Goal: Task Accomplishment & Management: Manage account settings

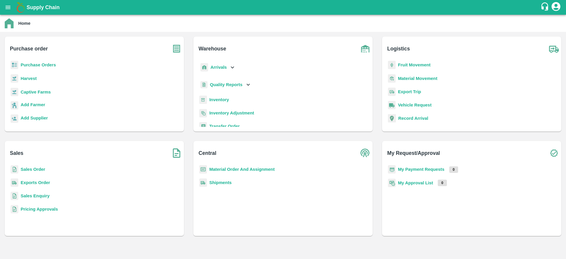
click at [32, 170] on b "Sales Order" at bounding box center [33, 169] width 24 height 5
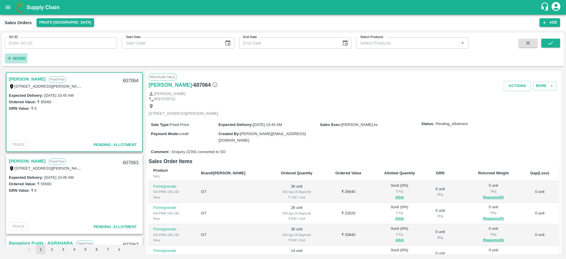
click at [19, 56] on strong "More" at bounding box center [19, 58] width 13 height 5
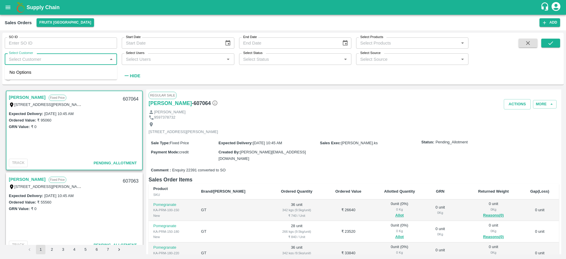
click at [25, 57] on input "Select Customer" at bounding box center [55, 59] width 99 height 8
type input "S"
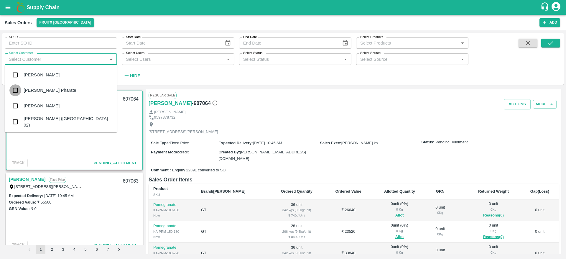
click at [21, 86] on input "checkbox" at bounding box center [15, 90] width 12 height 12
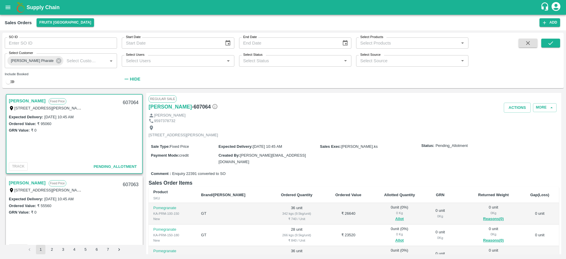
click at [12, 83] on input "checkbox" at bounding box center [8, 81] width 21 height 7
checkbox input "true"
drag, startPoint x: 561, startPoint y: 39, endPoint x: 556, endPoint y: 43, distance: 7.1
click at [556, 43] on div "SO ID SO ID Start Date Start Date End Date End Date Select Products Select Prod…" at bounding box center [282, 60] width 561 height 51
click at [556, 43] on button "submit" at bounding box center [550, 43] width 19 height 9
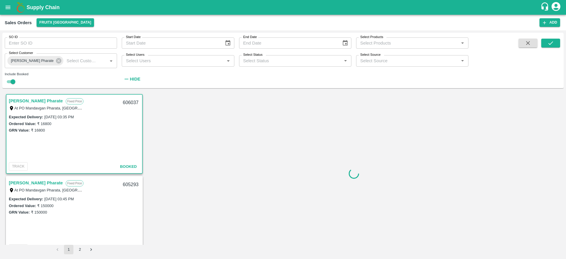
scroll to position [1, 0]
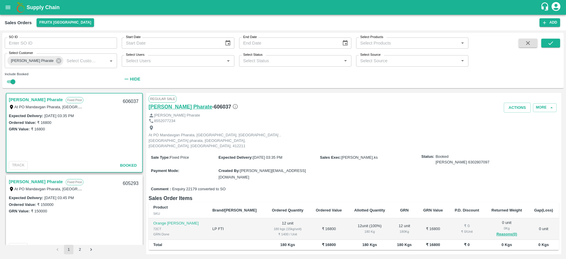
click at [166, 107] on h6 "Sanket Ramdas Pharate" at bounding box center [181, 107] width 64 height 8
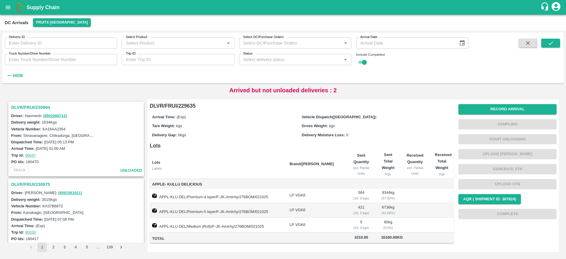
click at [31, 4] on h1 "Supply Chain" at bounding box center [284, 7] width 514 height 8
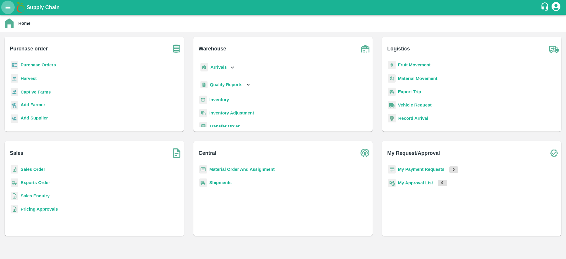
click at [7, 9] on icon "open drawer" at bounding box center [8, 7] width 5 height 3
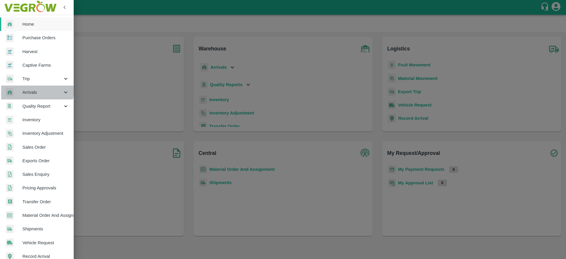
click at [34, 88] on div "Arrivals" at bounding box center [37, 92] width 74 height 14
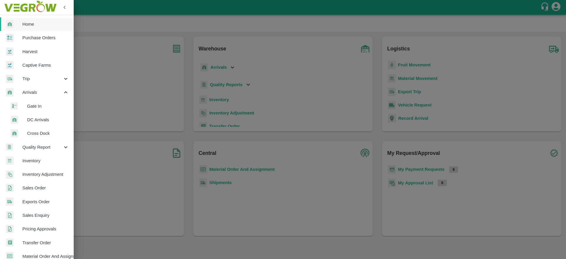
click at [37, 118] on span "DC Arrivals" at bounding box center [48, 119] width 42 height 6
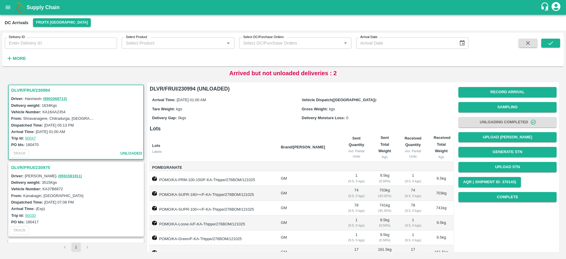
click at [28, 92] on h3 "DLVR/FRUI/230994" at bounding box center [76, 90] width 131 height 8
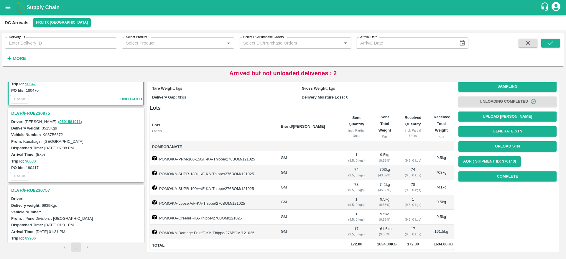
scroll to position [55, 0]
click at [35, 113] on h3 "DLVR/FRUI/230975" at bounding box center [76, 113] width 131 height 8
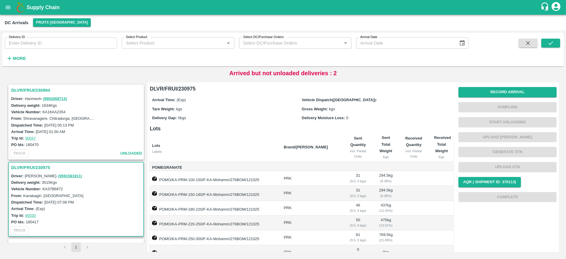
click at [27, 168] on h3 "DLVR/FRUI/230975" at bounding box center [76, 168] width 131 height 8
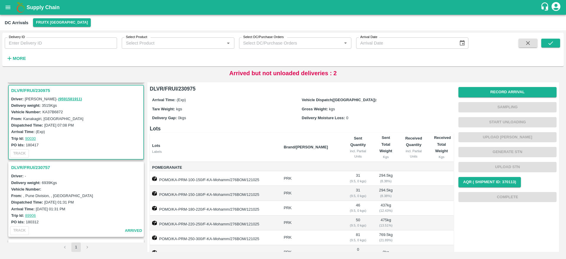
scroll to position [79, 0]
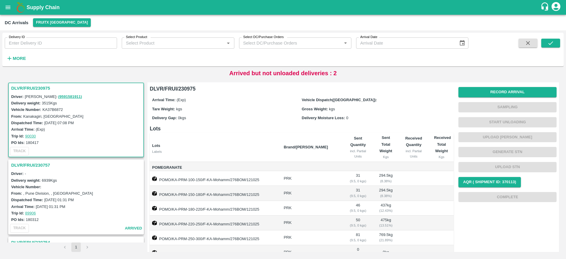
click at [523, 99] on div "Record Arrival Sampling Start Unloading Upload Tare Weight Generate STN Upload …" at bounding box center [507, 145] width 98 height 120
click at [513, 92] on button "Record Arrival" at bounding box center [507, 92] width 98 height 10
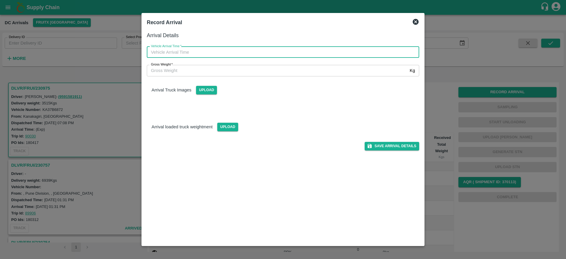
type input "DD/MM/YYYY hh:mm aa"
click at [229, 52] on input "DD/MM/YYYY hh:mm aa" at bounding box center [281, 52] width 268 height 11
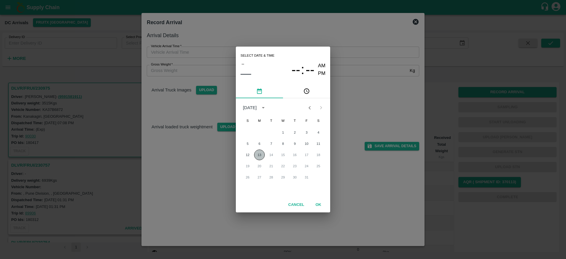
click at [256, 152] on button "13" at bounding box center [259, 154] width 11 height 11
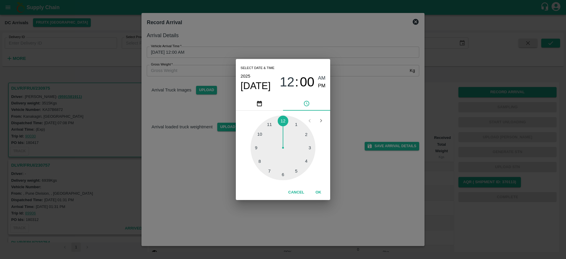
click at [311, 149] on div at bounding box center [283, 147] width 65 height 65
type input "[DATE] 03:00 AM"
click at [317, 190] on button "OK" at bounding box center [318, 192] width 19 height 10
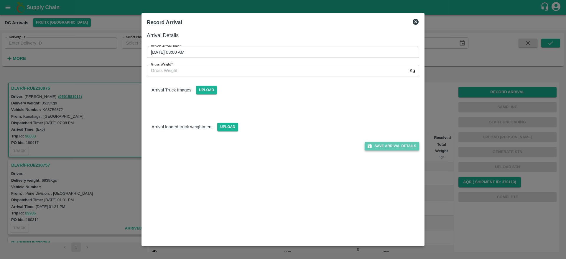
click at [390, 146] on button "Save Arrival Details" at bounding box center [392, 146] width 55 height 9
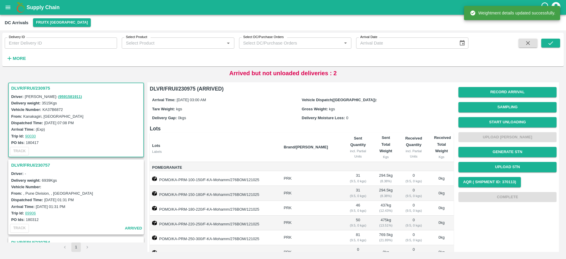
click at [22, 86] on h3 "DLVR/FRUI/230975" at bounding box center [76, 88] width 131 height 8
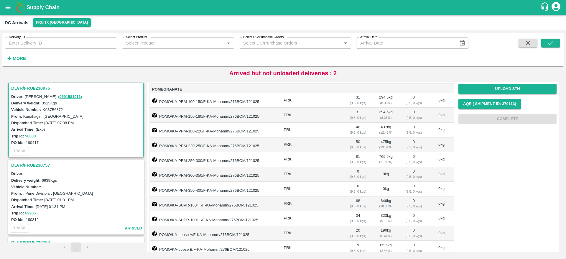
scroll to position [0, 0]
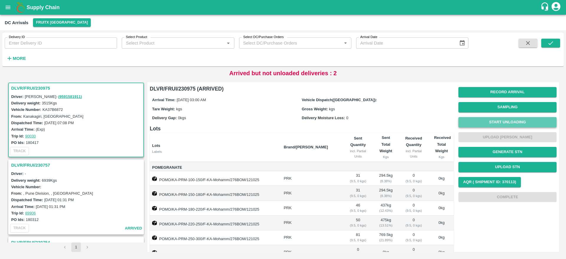
click at [493, 121] on button "Start Unloading" at bounding box center [507, 122] width 98 height 10
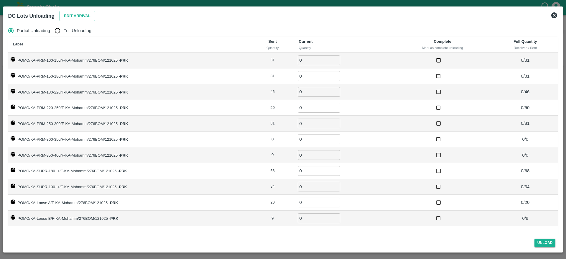
click at [73, 28] on span "Full Unloading" at bounding box center [77, 30] width 28 height 6
click at [63, 28] on input "Full Unloading" at bounding box center [58, 31] width 12 height 12
radio input "true"
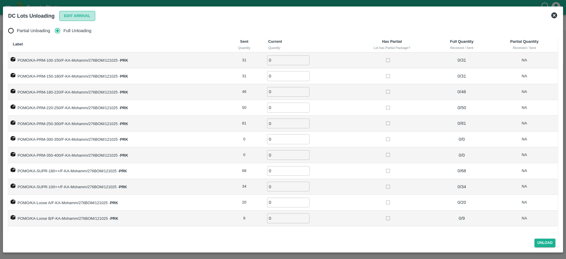
click at [77, 18] on button "Edit Arrival" at bounding box center [77, 16] width 36 height 10
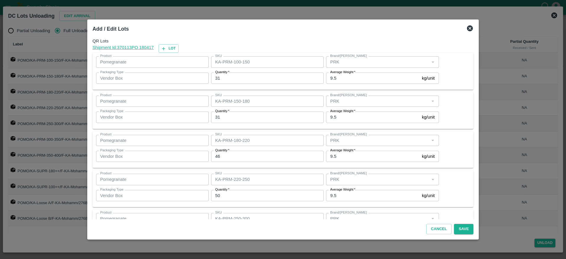
click at [232, 81] on input "31" at bounding box center [267, 78] width 113 height 11
type input "33"
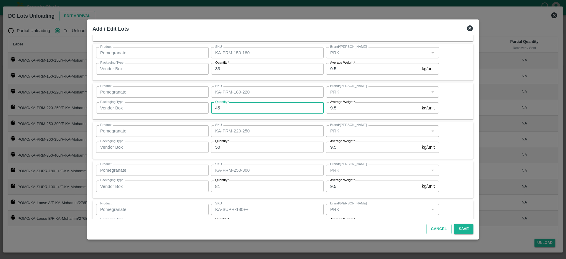
scroll to position [50, 0]
type input "4"
type input "45"
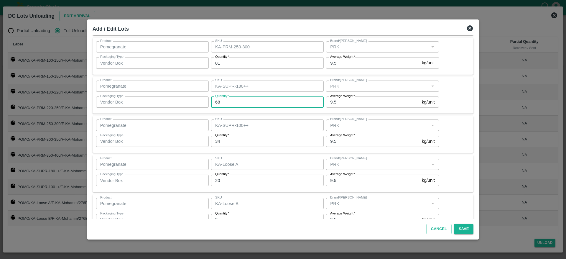
scroll to position [172, 0]
type input "67"
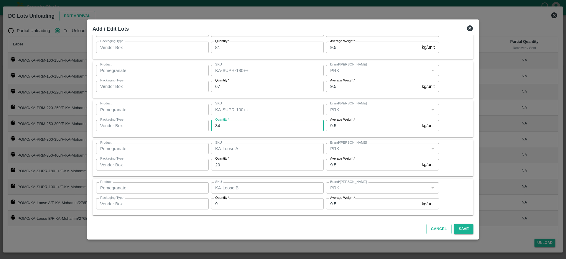
scroll to position [187, 0]
type input "33"
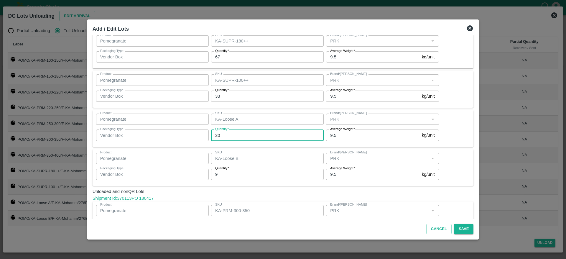
scroll to position [223, 0]
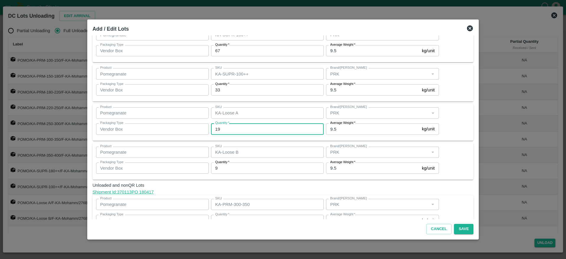
type input "19"
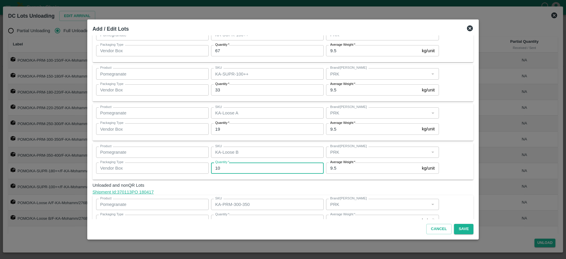
scroll to position [279, 0]
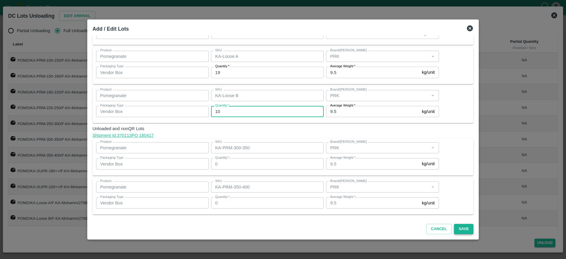
type input "10"
click at [457, 225] on button "Save" at bounding box center [463, 229] width 19 height 10
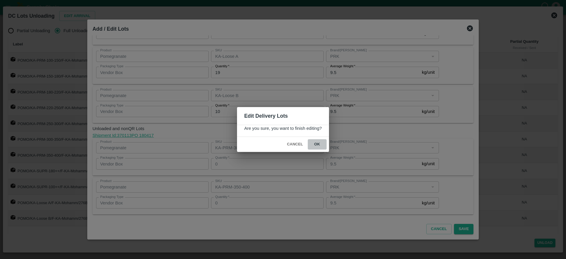
click at [318, 139] on button "ok" at bounding box center [317, 144] width 19 height 10
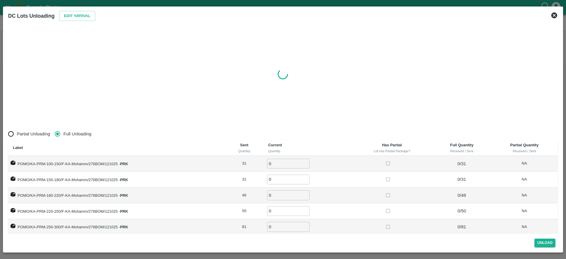
radio input "true"
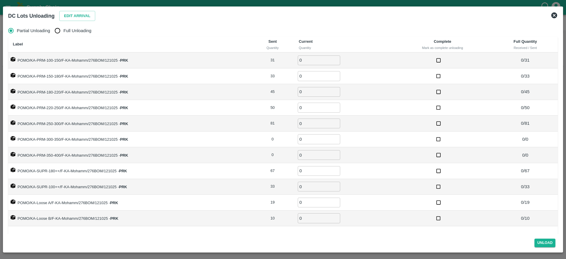
click at [68, 38] on th "Label" at bounding box center [129, 45] width 243 height 16
click at [67, 34] on span "Full Unloading" at bounding box center [77, 30] width 28 height 6
click at [63, 34] on input "Full Unloading" at bounding box center [58, 31] width 12 height 12
radio input "true"
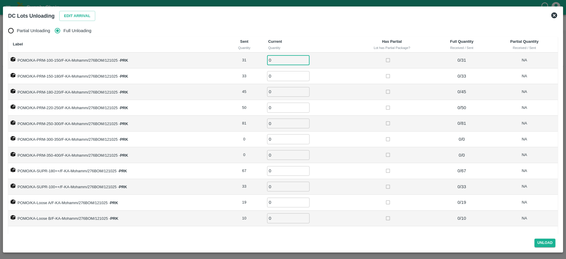
click at [275, 60] on input "0" at bounding box center [288, 60] width 42 height 10
type input "31"
type input "33"
type input "45"
type input "50"
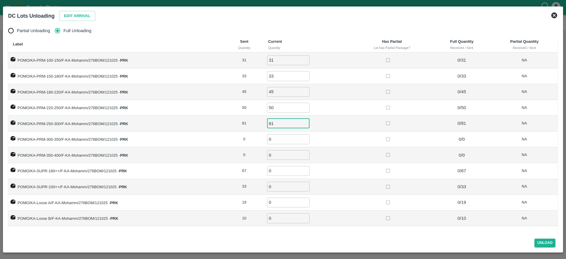
type input "81"
type input "67"
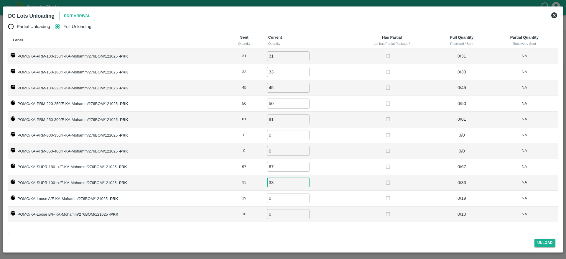
type input "33"
type input "19"
type input "10"
click at [356, 196] on td at bounding box center [391, 198] width 81 height 16
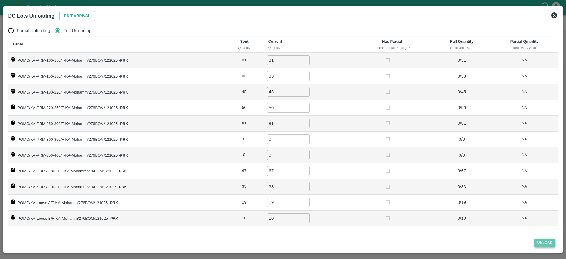
click at [544, 243] on button "Unload" at bounding box center [544, 242] width 21 height 9
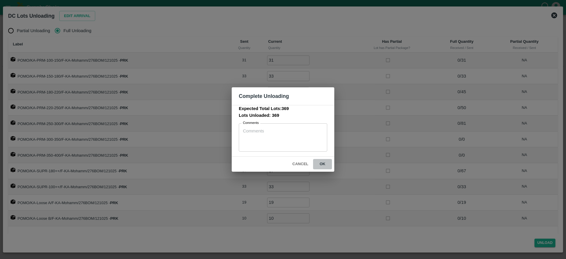
click at [316, 168] on button "ok" at bounding box center [322, 164] width 19 height 10
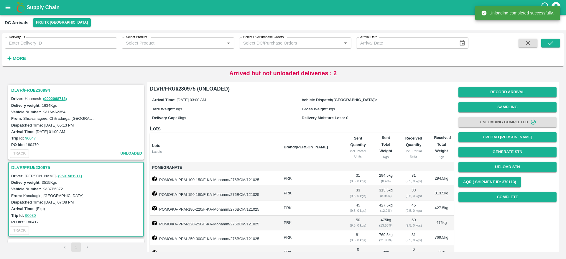
click at [25, 167] on h3 "DLVR/FRUI/230975" at bounding box center [76, 168] width 131 height 8
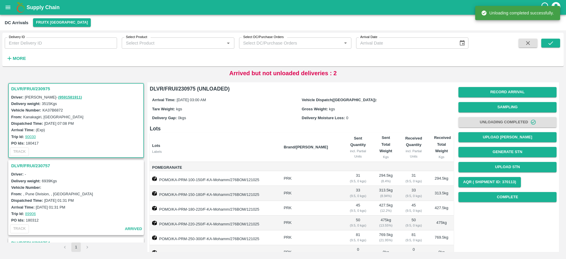
scroll to position [79, 0]
click at [36, 89] on h3 "DLVR/FRUI/230975" at bounding box center [76, 88] width 131 height 8
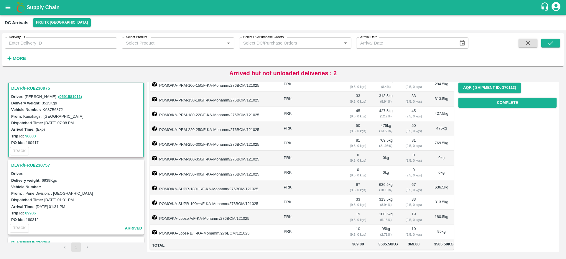
scroll to position [0, 0]
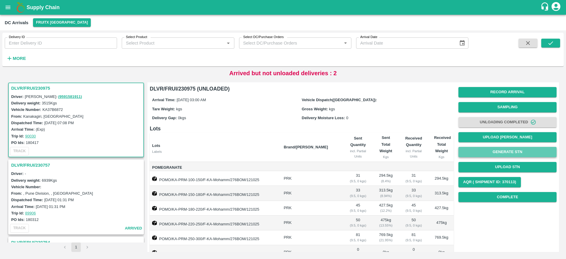
click at [506, 152] on button "Generate STN" at bounding box center [507, 152] width 98 height 10
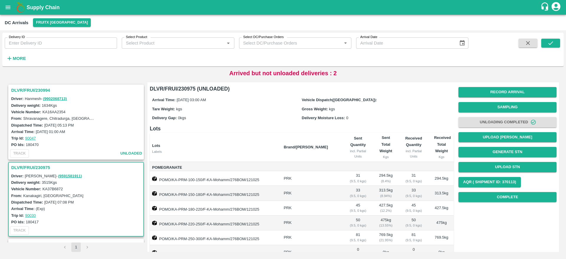
click at [37, 90] on h3 "DLVR/FRUI/230994" at bounding box center [76, 90] width 131 height 8
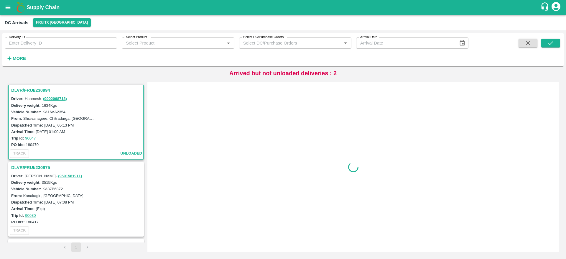
scroll to position [2, 0]
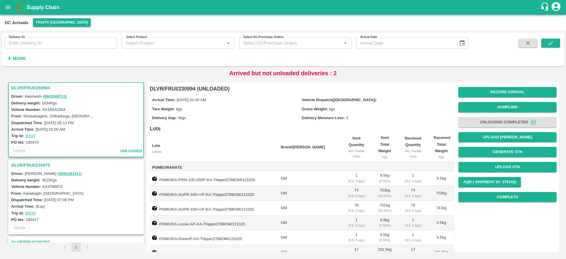
click at [37, 90] on h3 "DLVR/FRUI/230994" at bounding box center [76, 88] width 131 height 8
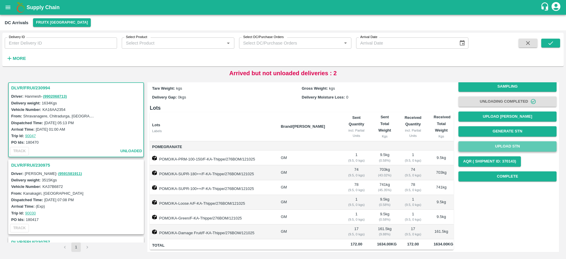
click at [502, 141] on button "Upload STN" at bounding box center [507, 146] width 98 height 10
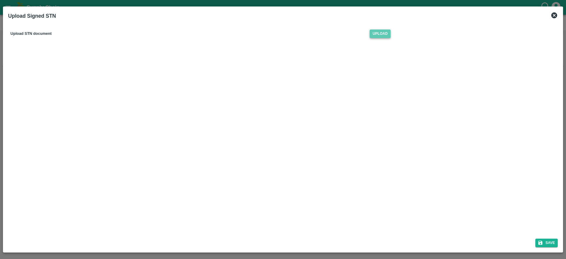
click at [383, 34] on span "Upload" at bounding box center [380, 33] width 21 height 9
click at [0, 0] on input "Upload" at bounding box center [0, 0] width 0 height 0
click at [547, 242] on button "Save" at bounding box center [546, 242] width 22 height 9
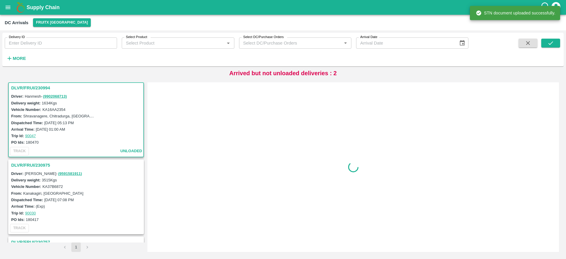
scroll to position [0, 0]
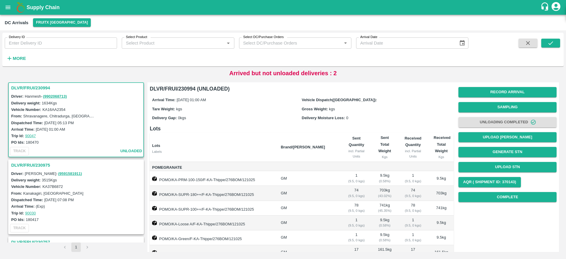
click at [26, 165] on h3 "DLVR/FRUI/230975" at bounding box center [76, 165] width 131 height 8
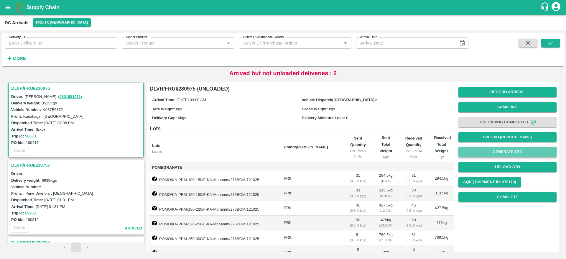
click at [500, 151] on button "Generate STN" at bounding box center [507, 152] width 98 height 10
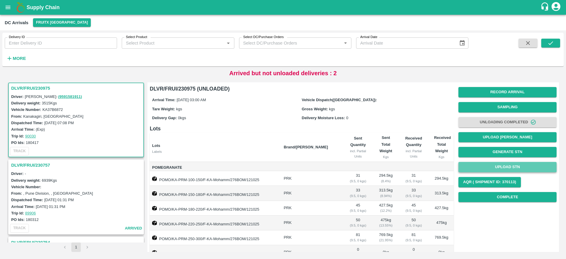
click at [506, 163] on button "Upload STN" at bounding box center [507, 167] width 98 height 10
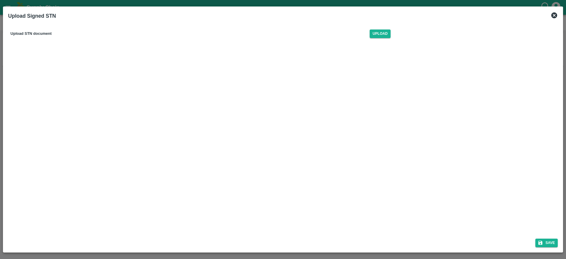
click at [376, 28] on div "Upload STN document Upload" at bounding box center [200, 34] width 385 height 18
click at [376, 30] on span "Upload" at bounding box center [380, 33] width 21 height 9
click at [0, 0] on input "Upload" at bounding box center [0, 0] width 0 height 0
click at [542, 245] on icon "submit" at bounding box center [540, 242] width 5 height 5
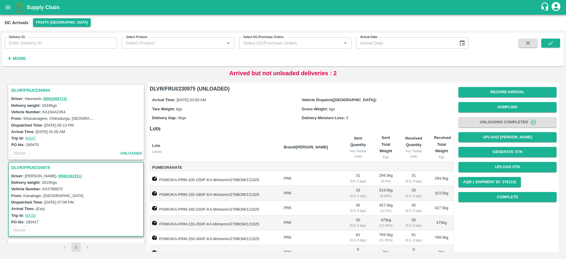
click at [28, 94] on div "DLVR/FRUI/230994" at bounding box center [76, 90] width 134 height 10
click at [29, 93] on h3 "DLVR/FRUI/230994" at bounding box center [76, 90] width 131 height 8
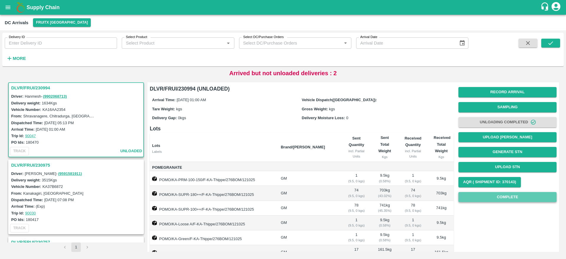
click at [488, 200] on button "Complete" at bounding box center [507, 197] width 98 height 10
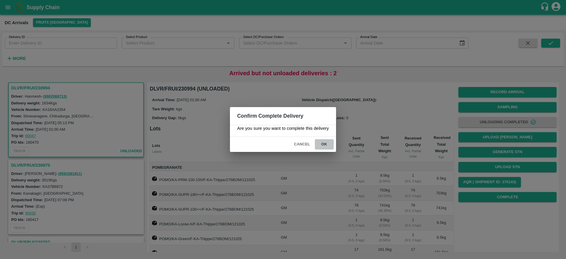
click at [327, 140] on button "ok" at bounding box center [324, 144] width 19 height 10
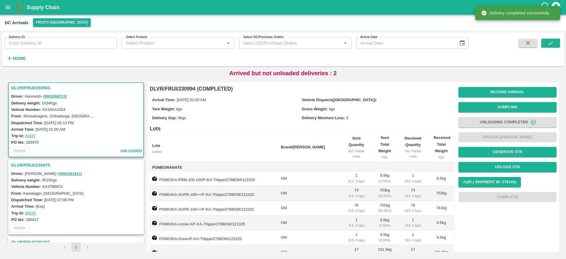
click at [36, 167] on h3 "DLVR/FRUI/230975" at bounding box center [76, 165] width 131 height 8
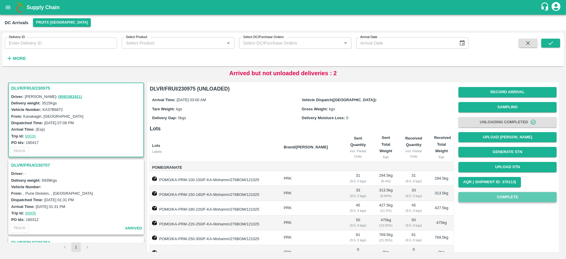
click at [515, 199] on button "Complete" at bounding box center [507, 197] width 98 height 10
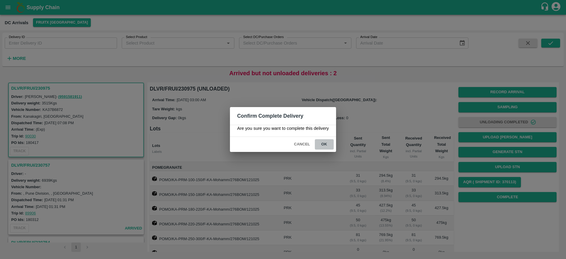
click at [327, 143] on button "ok" at bounding box center [324, 144] width 19 height 10
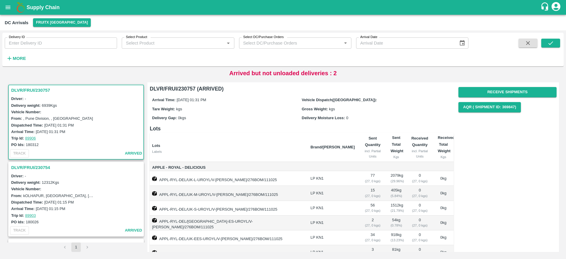
click at [35, 94] on div "DLVR/FRUI/230757" at bounding box center [76, 90] width 134 height 10
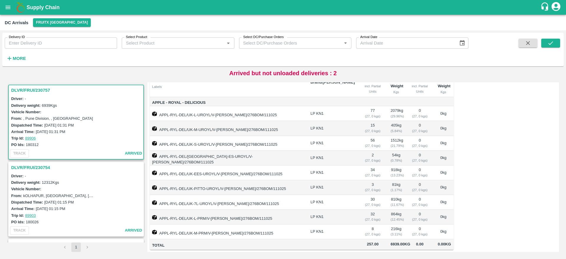
click at [45, 168] on h3 "DLVR/FRUI/230754" at bounding box center [76, 168] width 131 height 8
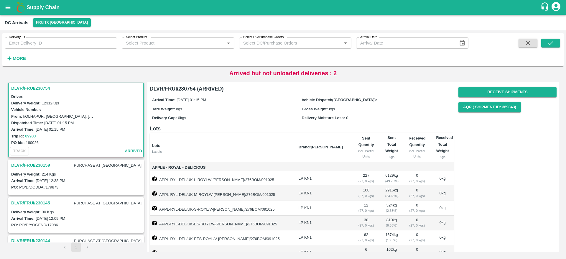
scroll to position [42, 0]
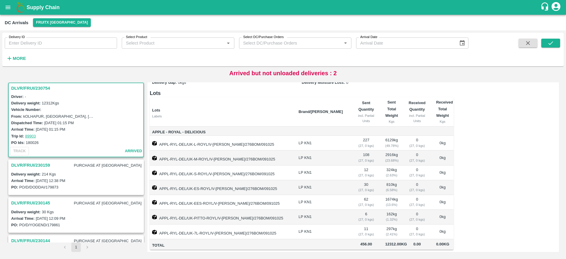
click at [24, 167] on h3 "DLVR/FRUI/230159" at bounding box center [30, 165] width 39 height 8
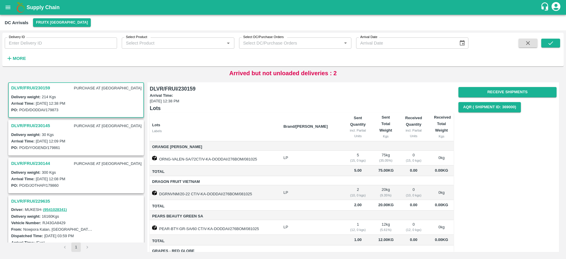
scroll to position [100, 0]
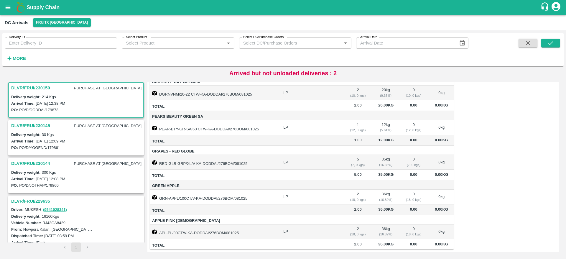
click at [32, 164] on h3 "DLVR/FRUI/230144" at bounding box center [30, 163] width 39 height 8
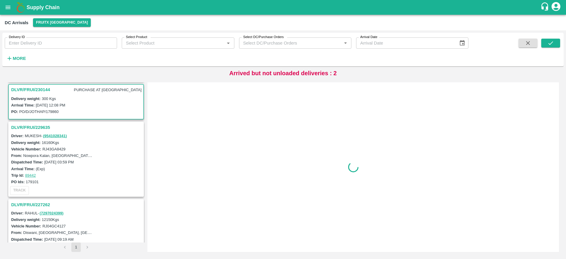
scroll to position [232, 0]
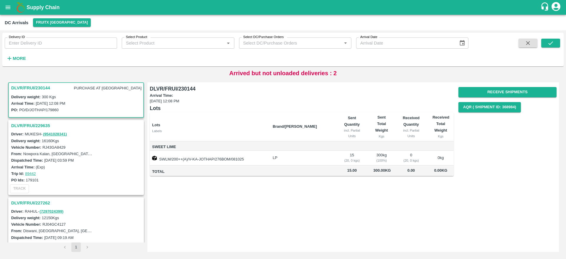
click at [25, 125] on h3 "DLVR/FRUI/229635" at bounding box center [76, 126] width 131 height 8
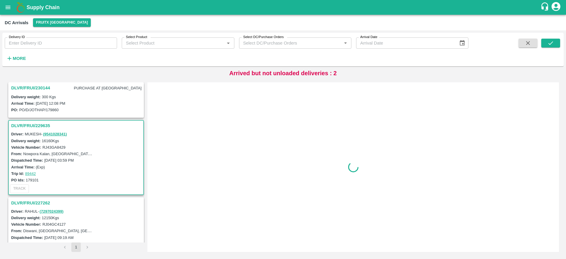
scroll to position [270, 0]
